Goal: Use online tool/utility: Utilize a website feature to perform a specific function

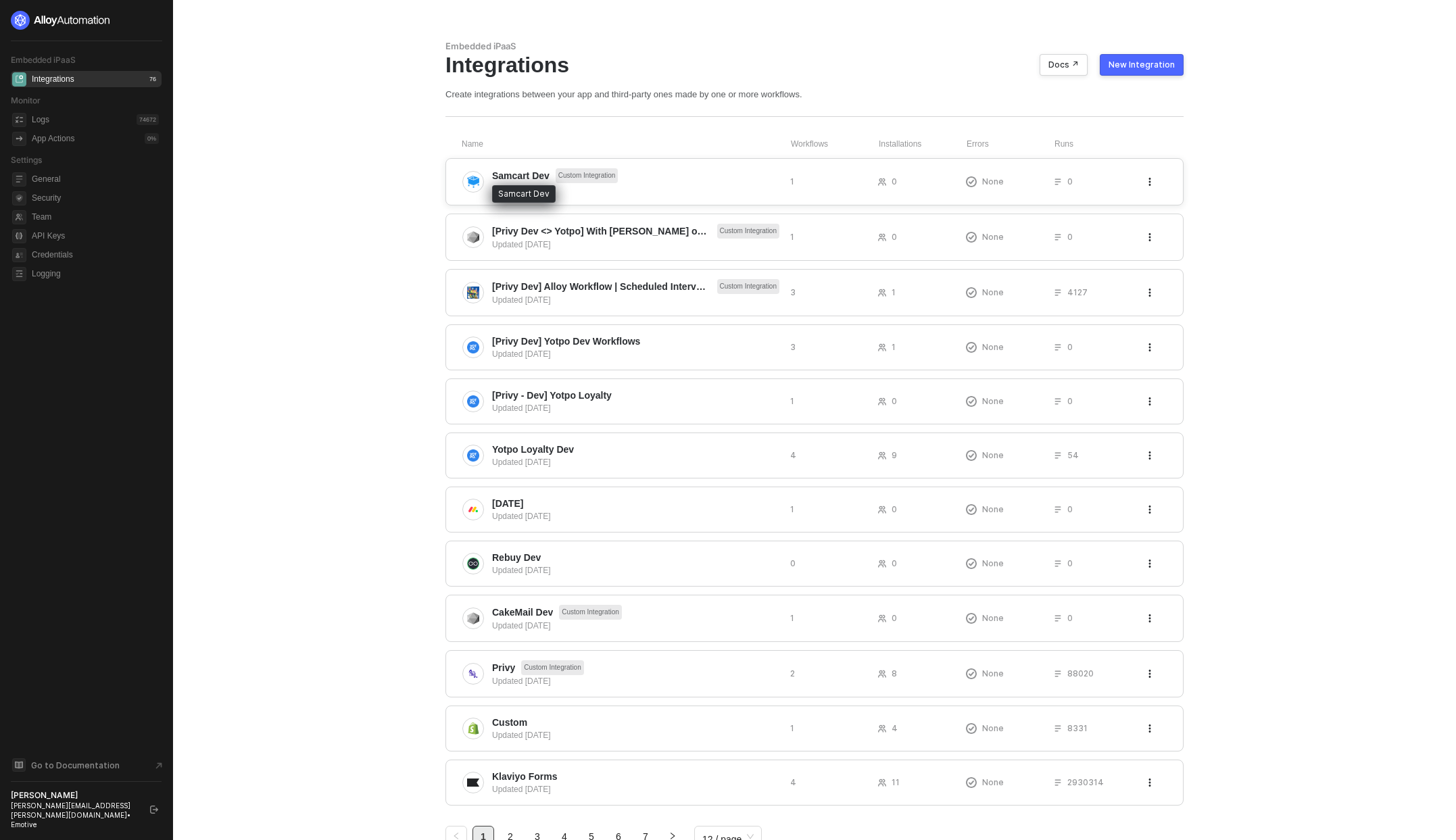
click at [540, 175] on span "Samcart Dev" at bounding box center [521, 175] width 57 height 13
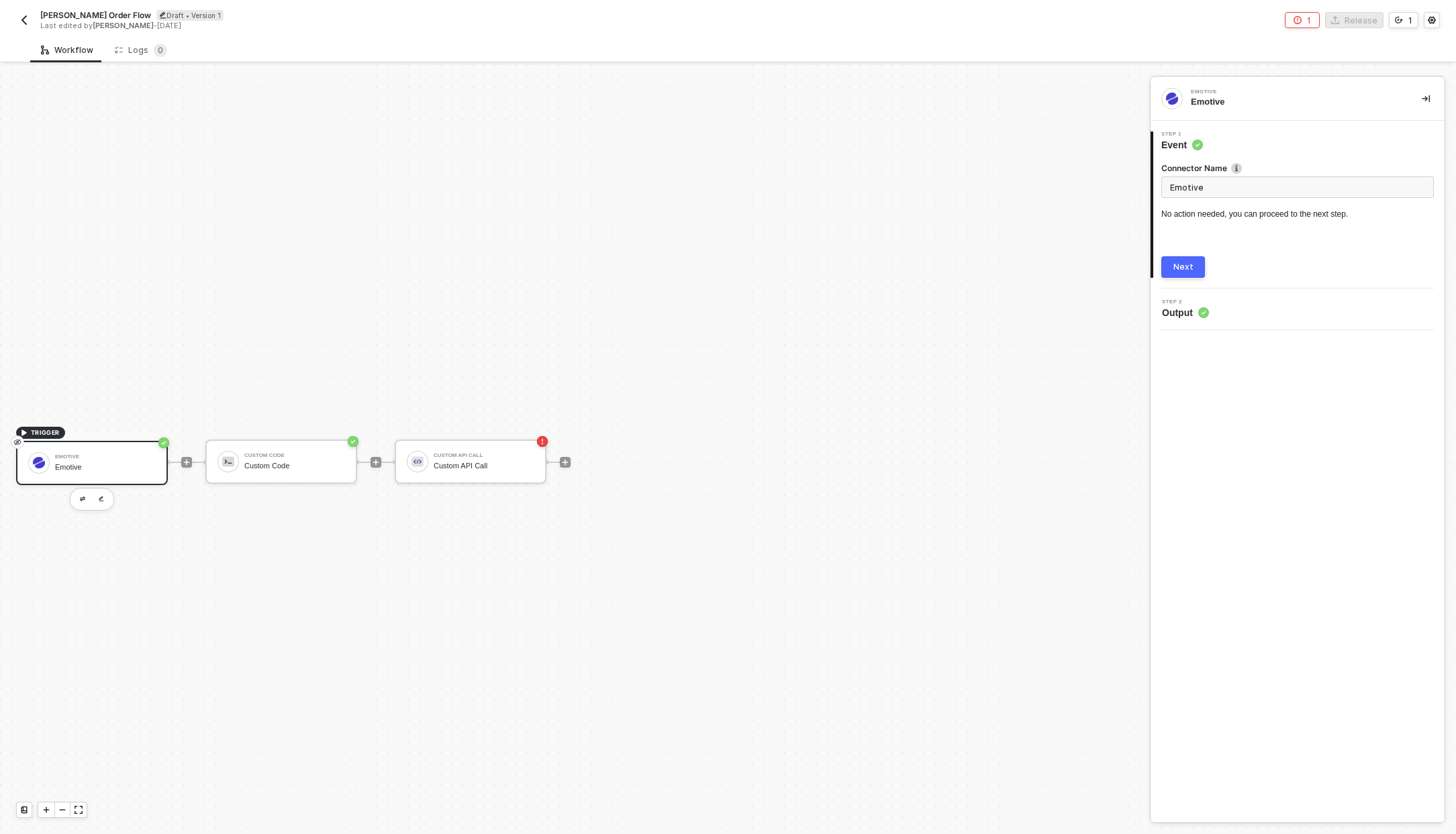
scroll to position [25, 0]
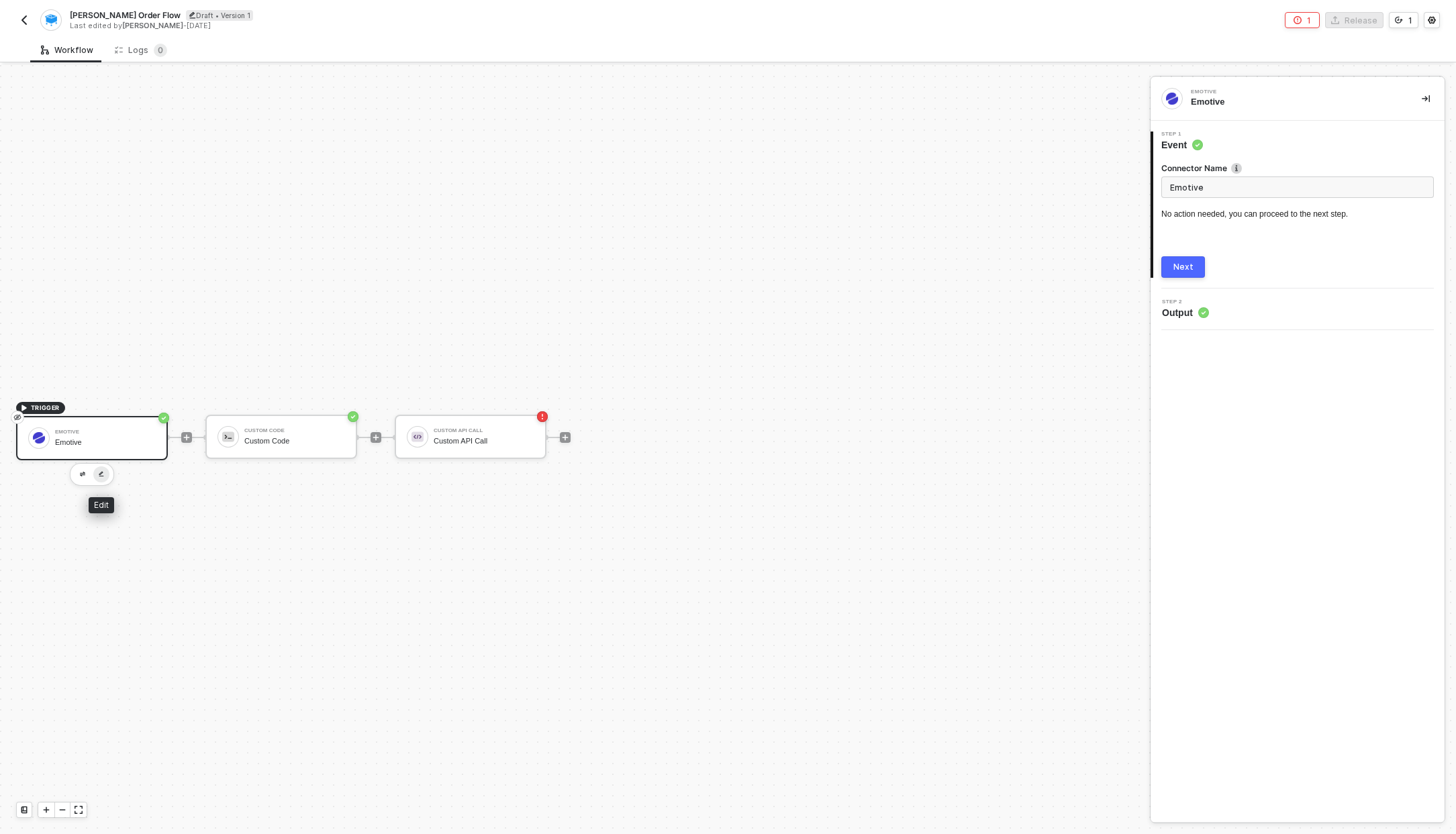
click at [101, 469] on button "button" at bounding box center [101, 474] width 16 height 16
click at [1296, 20] on icon "icon-error-page" at bounding box center [1297, 20] width 8 height 8
click at [958, 249] on div "TRIGGER Emotive Emotive Custom Code Custom Code Custom API Call Custom API Call" at bounding box center [571, 437] width 1143 height 793
click at [85, 437] on div "Emotive Emotive" at bounding box center [105, 438] width 101 height 26
click at [1168, 302] on span "Step 2" at bounding box center [1185, 301] width 47 height 5
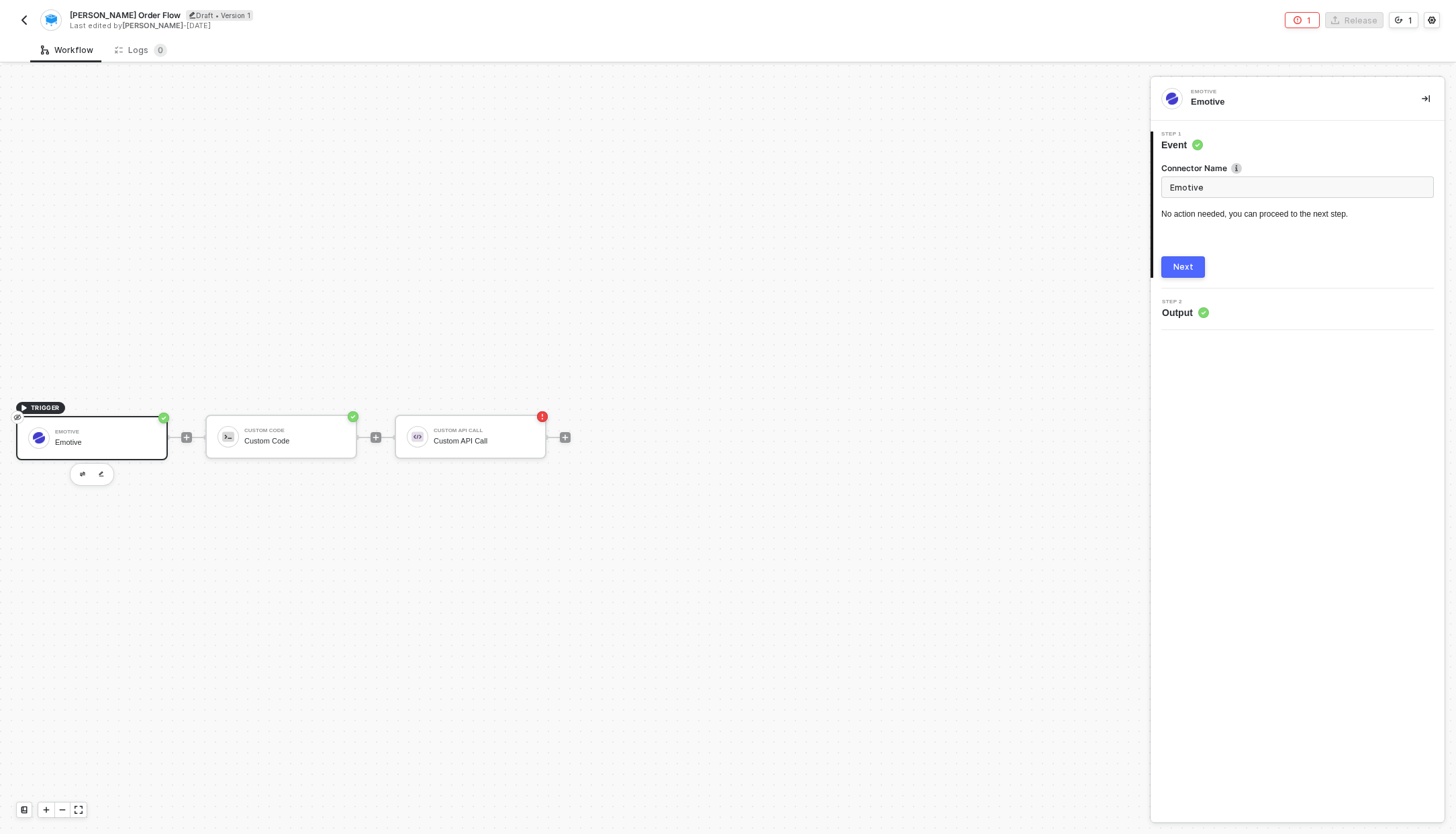
click at [1178, 265] on div "Next" at bounding box center [1183, 267] width 20 height 11
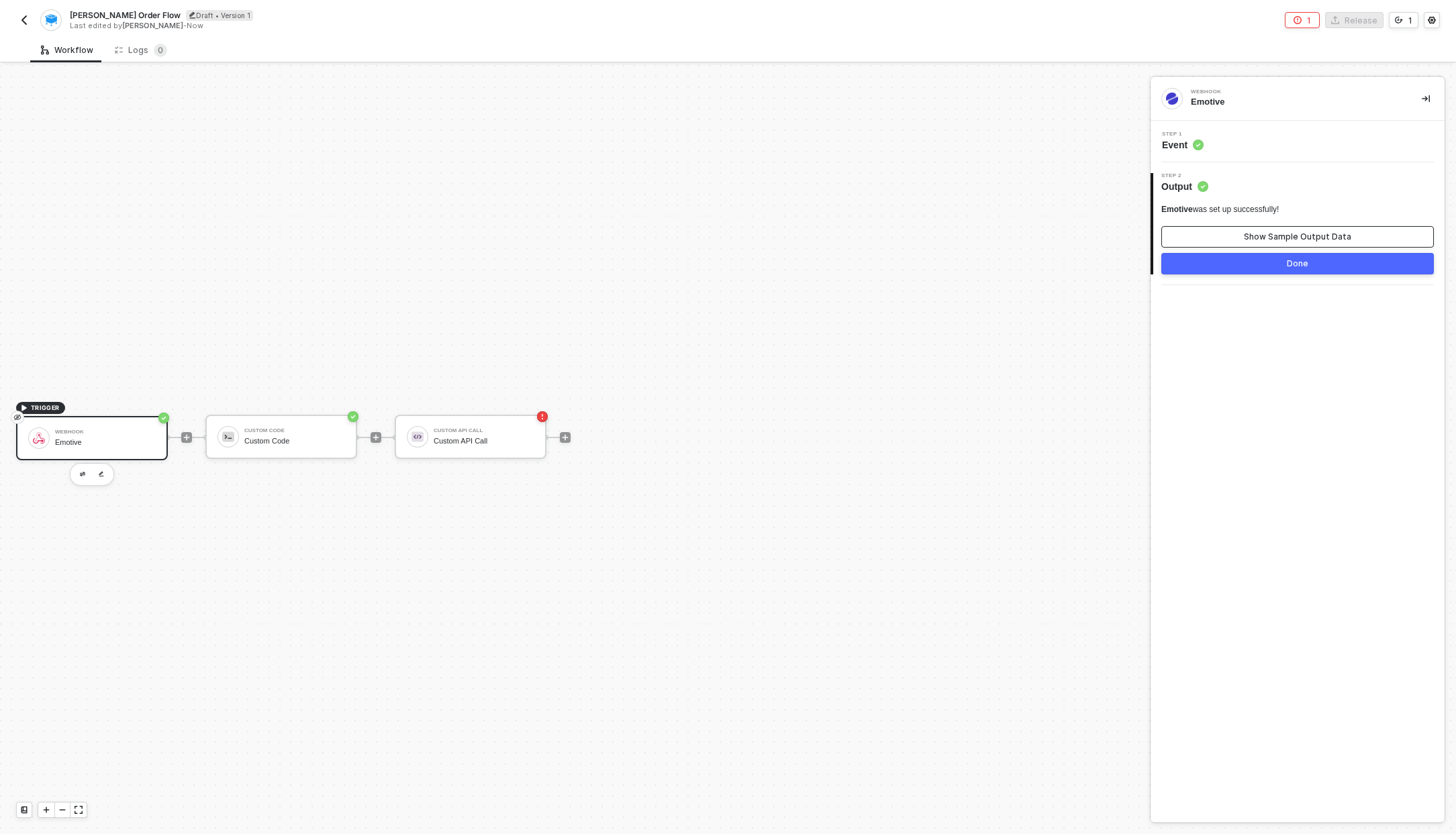
click at [1277, 241] on div "Show Sample Output Data" at bounding box center [1297, 237] width 107 height 11
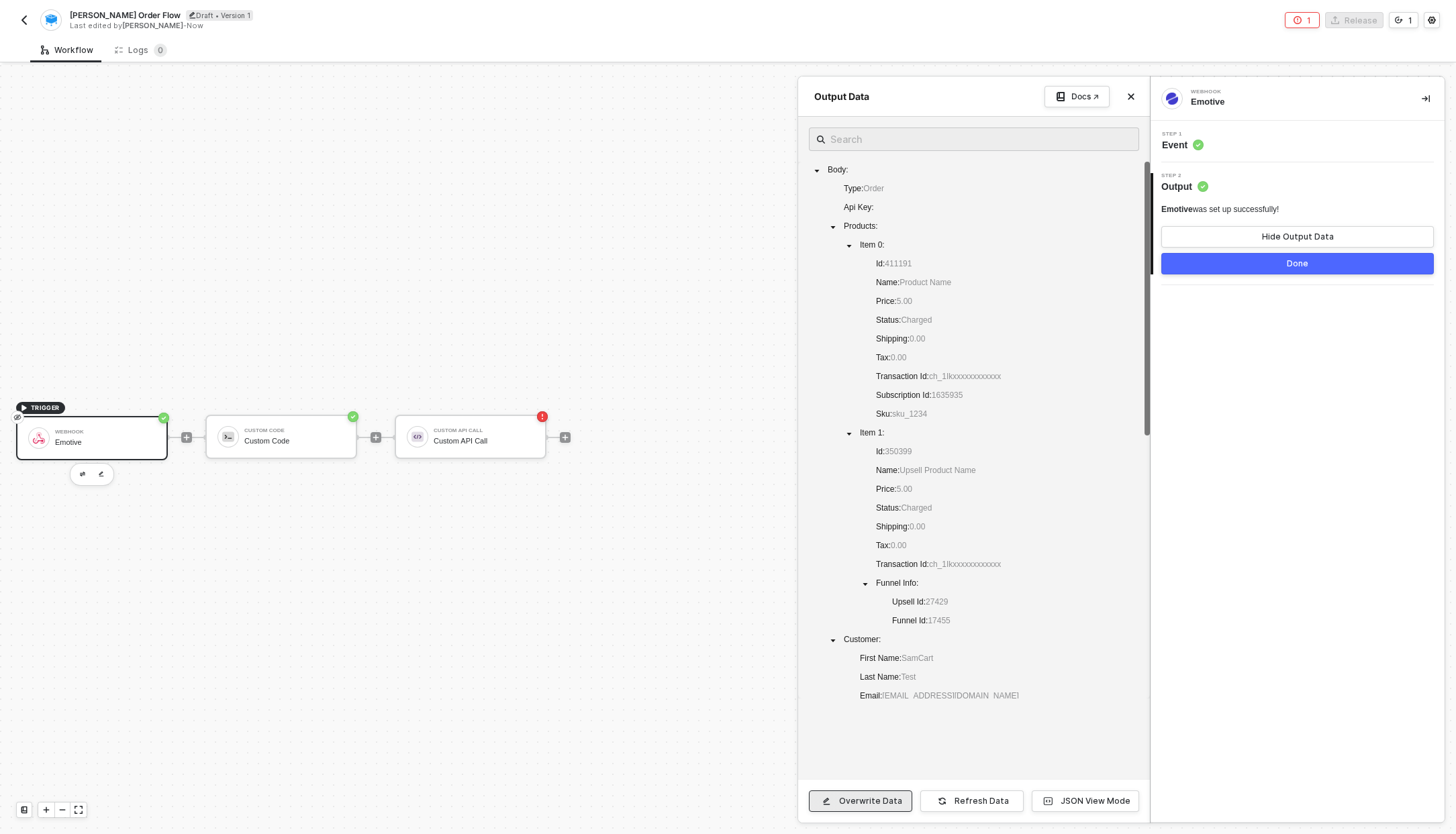
click at [877, 793] on button "Overwrite Data" at bounding box center [860, 800] width 103 height 21
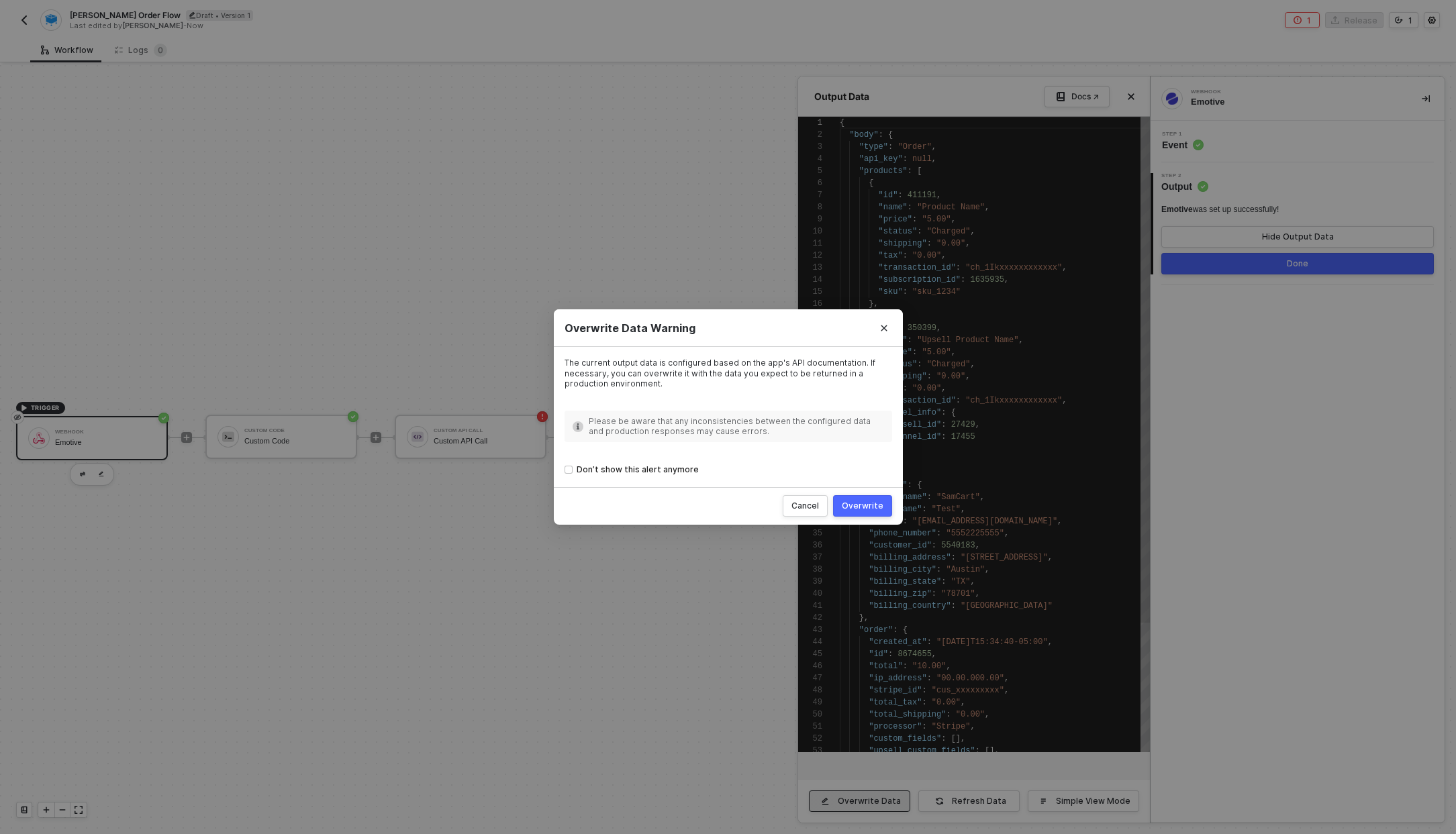
scroll to position [121, 0]
click at [844, 504] on button "Overwrite" at bounding box center [862, 505] width 59 height 21
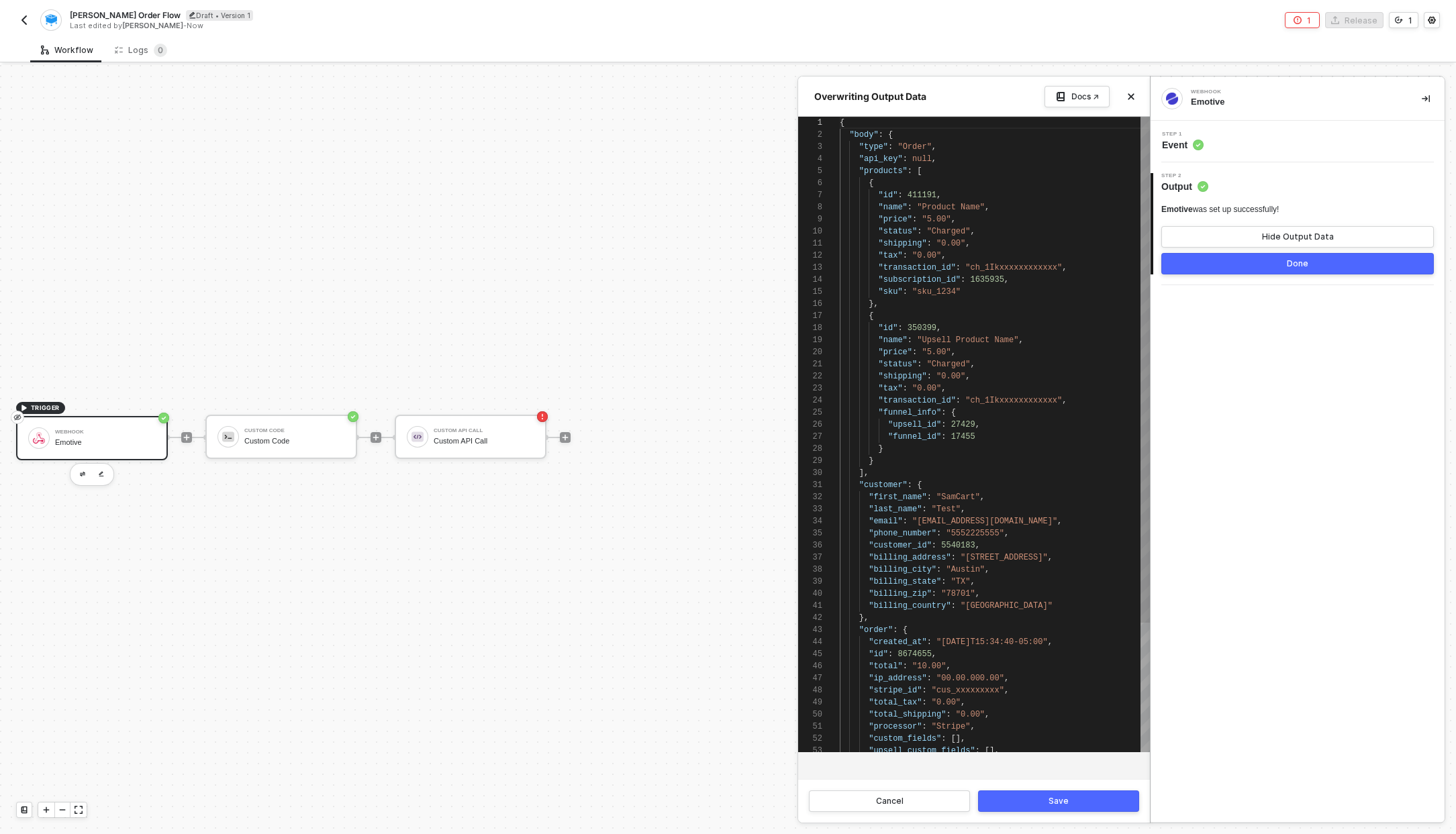
type textarea ""customer": { "first_name": "SamCart", "last_name": "Test", "email": "example@s…"
click at [962, 532] on span ""5552225555"" at bounding box center [975, 533] width 58 height 9
type textarea "custom"
type textarea ""processor": "Stripe", "custom_fields": [], "upsell_custom_fields": [], "transa…"
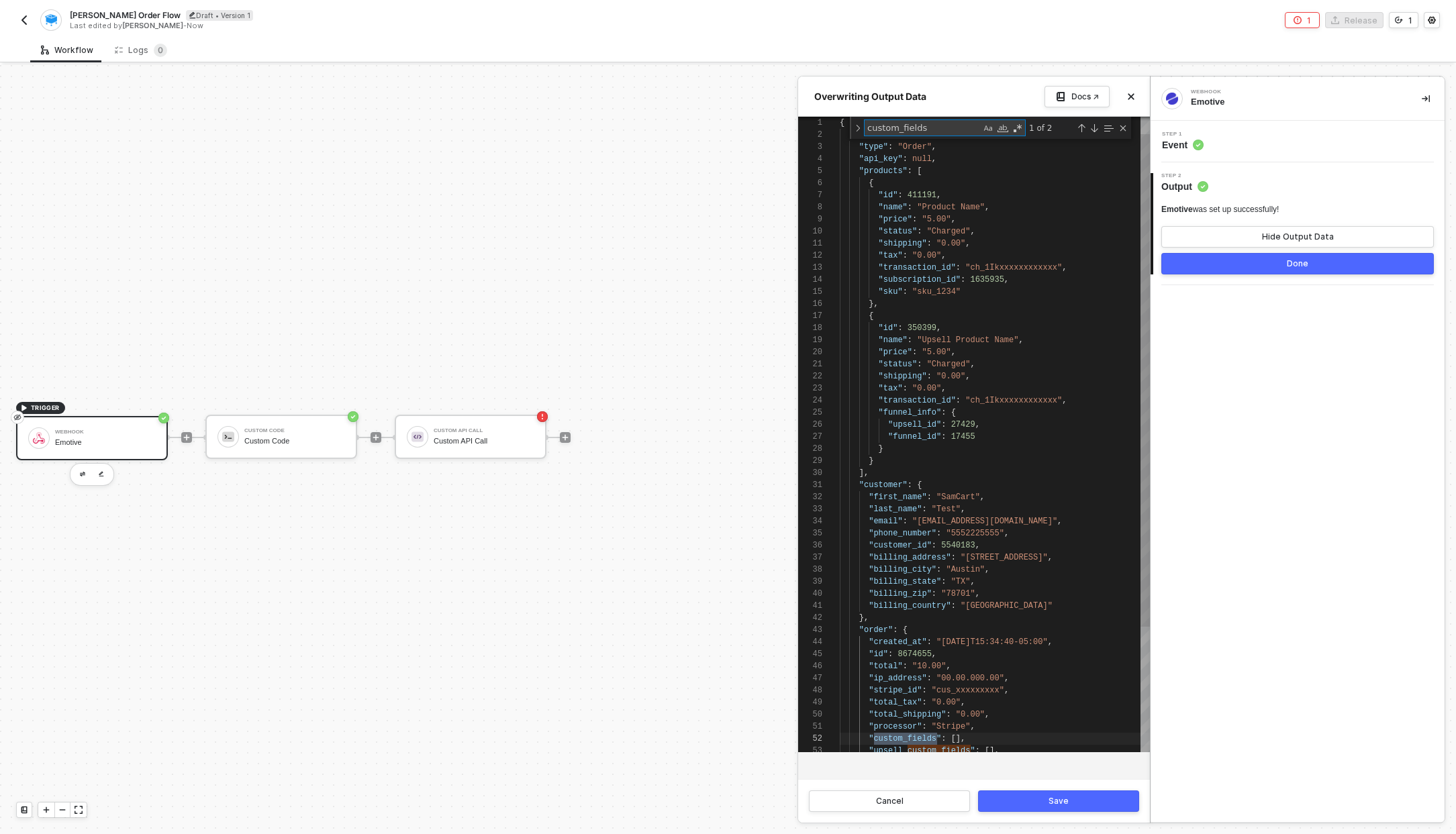
type textarea "custom_fields"
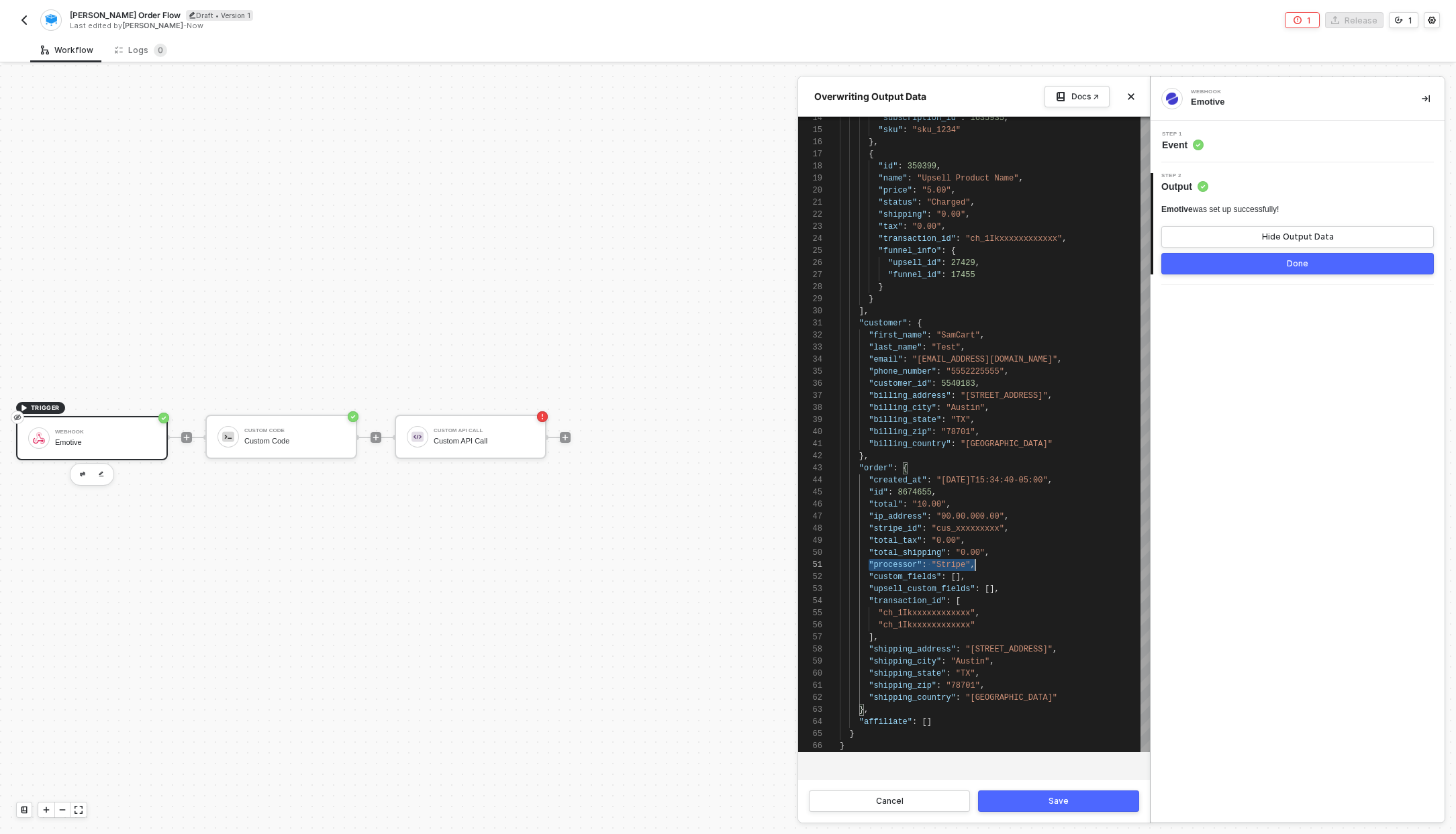
scroll to position [0, 136]
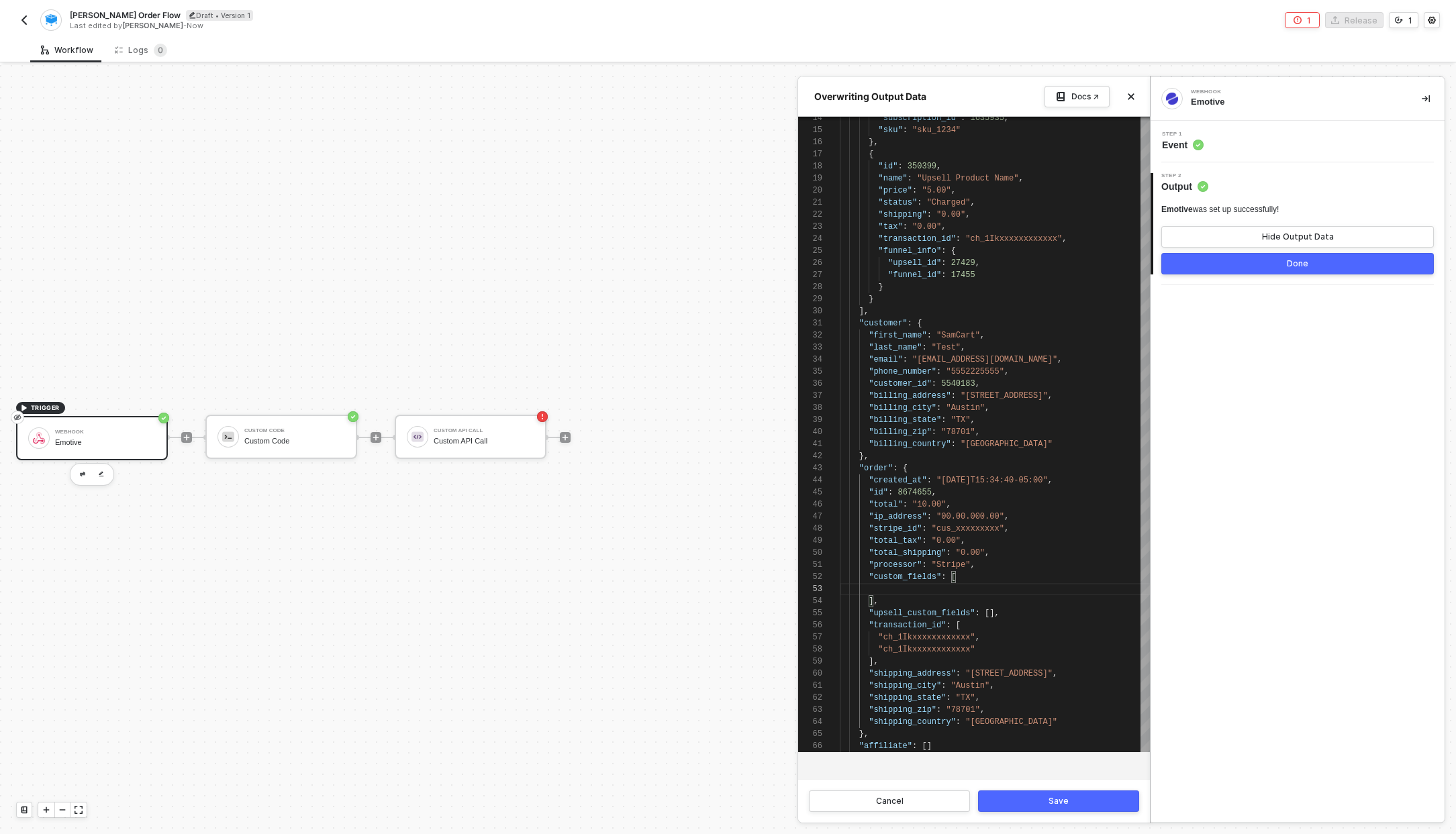
paste textarea ""processor": "Stripe","
click at [901, 590] on span ""processor"" at bounding box center [905, 589] width 53 height 9
type textarea ""processor": "Stripe", "custom_fields": [ "text_opt_in": "checked", ], "upsell_…"
